Goal: Check status

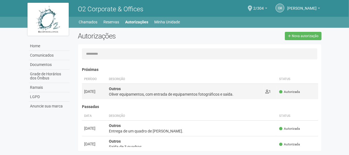
click at [156, 90] on div "Outros Oliver equipamentos, com entrada de equipamentos fotográficos e saída." at bounding box center [185, 91] width 152 height 11
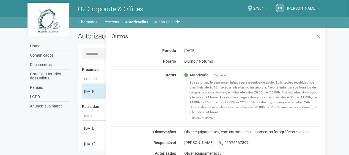
scroll to position [9, 0]
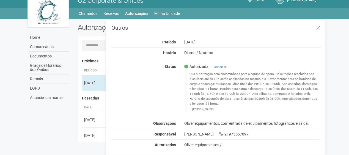
click at [157, 102] on div "Status Autorizada | Cancelar [PERSON_NAME]" at bounding box center [216, 89] width 218 height 51
click at [61, 108] on div "Home Comunicados Documentos Grade de Horários dos Ônibus Ramais LGPD Anuncie su…" at bounding box center [174, 82] width 303 height 126
click at [321, 26] on button at bounding box center [318, 28] width 11 height 12
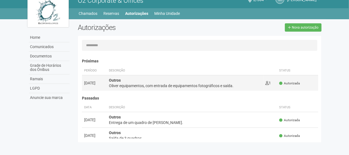
click at [167, 87] on div "Oliver equipamentos, com entrada de equipamentos fotográficos e saída." at bounding box center [185, 86] width 152 height 6
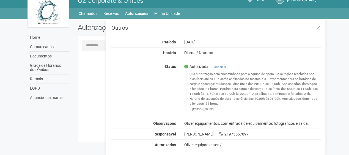
click at [340, 42] on body "Aguarde... O2 Corporate & Offices GK [PERSON_NAME] [PERSON_NAME] [EMAIL_ADDRESS…" at bounding box center [174, 68] width 349 height 155
click at [342, 110] on body "Aguarde... O2 Corporate & Offices GK [PERSON_NAME] [PERSON_NAME] [EMAIL_ADDRESS…" at bounding box center [174, 68] width 349 height 155
click at [321, 26] on icon at bounding box center [318, 28] width 4 height 6
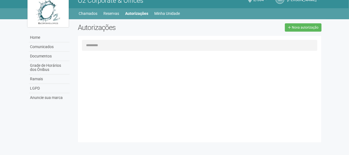
click at [319, 74] on div "Carregando... Nenhuma autorização foi solicitada Próximas Período Descrição Sta…" at bounding box center [202, 96] width 240 height 85
click at [231, 76] on div "Carregando... Nenhuma autorização foi solicitada Próximas Período Descrição Sta…" at bounding box center [202, 96] width 240 height 85
